Goal: Unclear

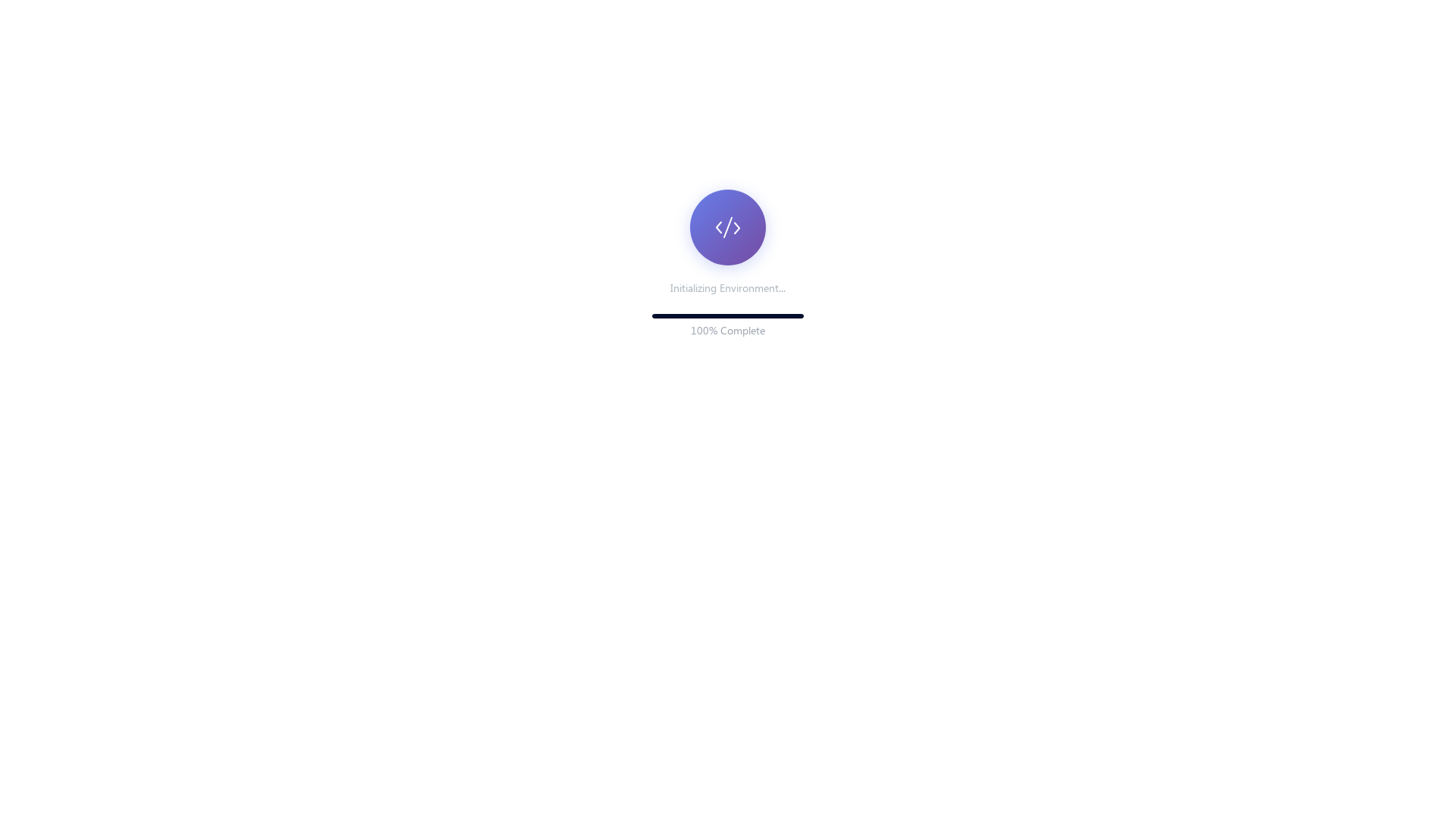
scroll to position [208, 0]
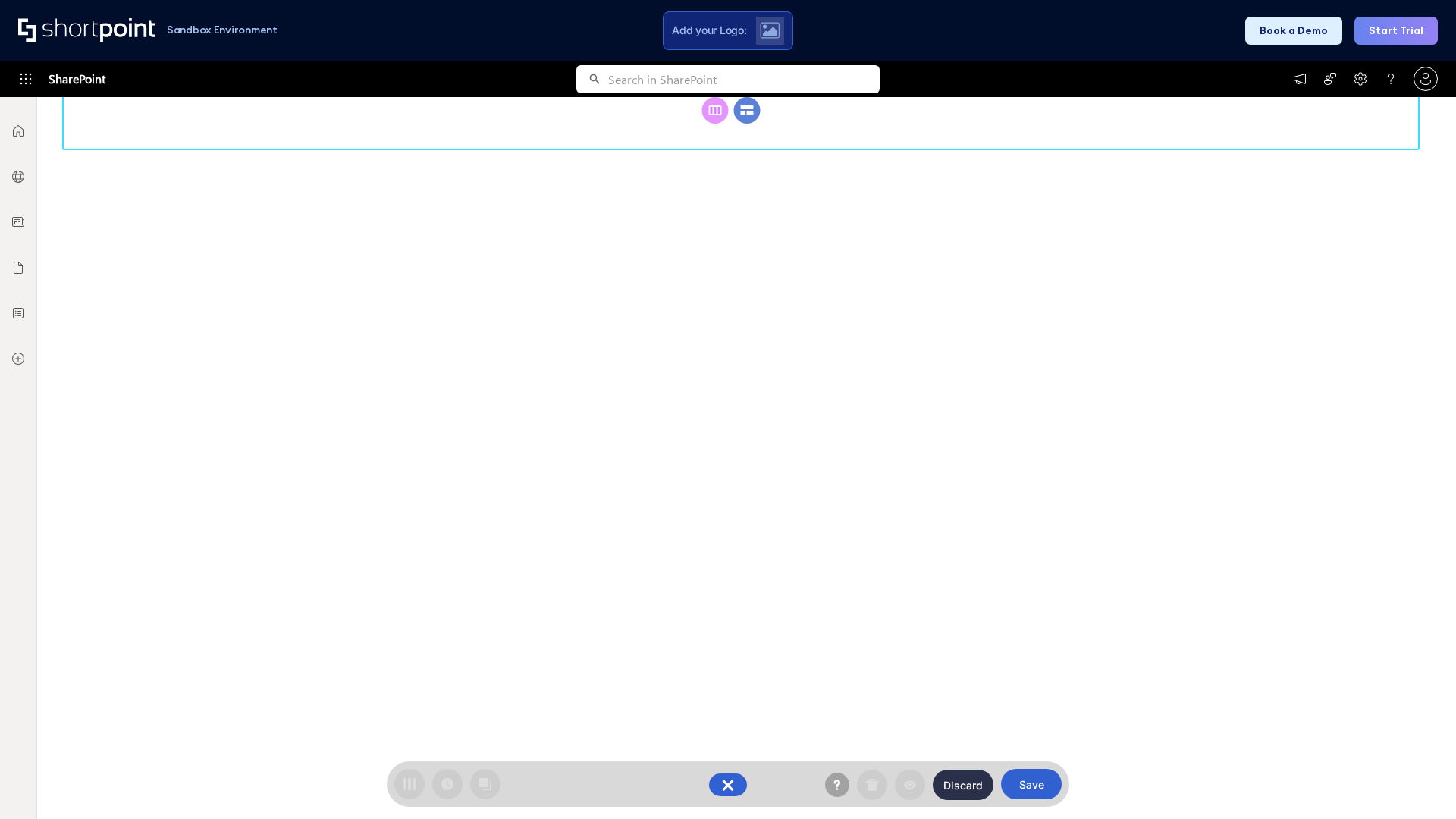
click at [747, 123] on circle at bounding box center [747, 110] width 26 height 26
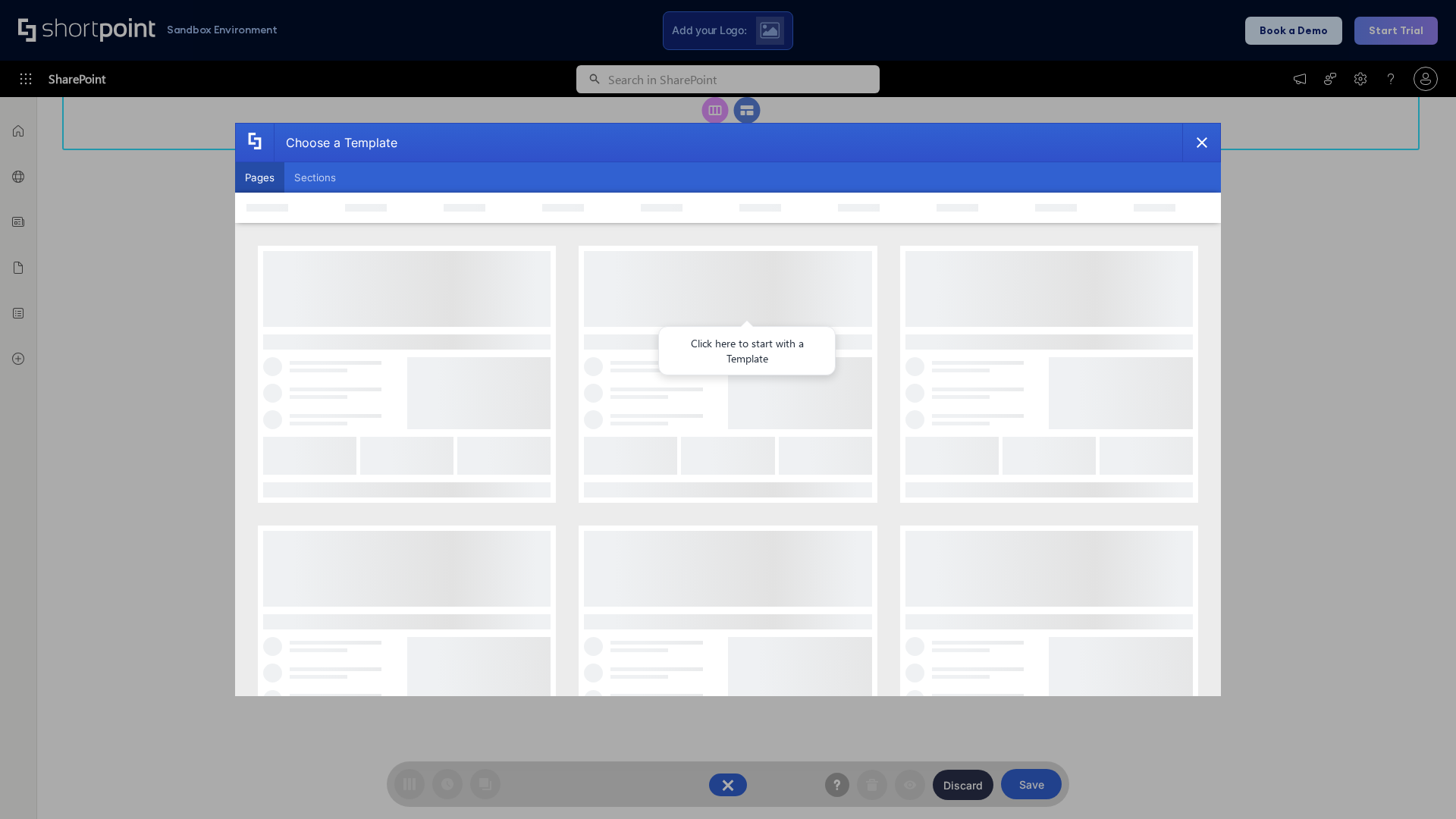
scroll to position [0, 0]
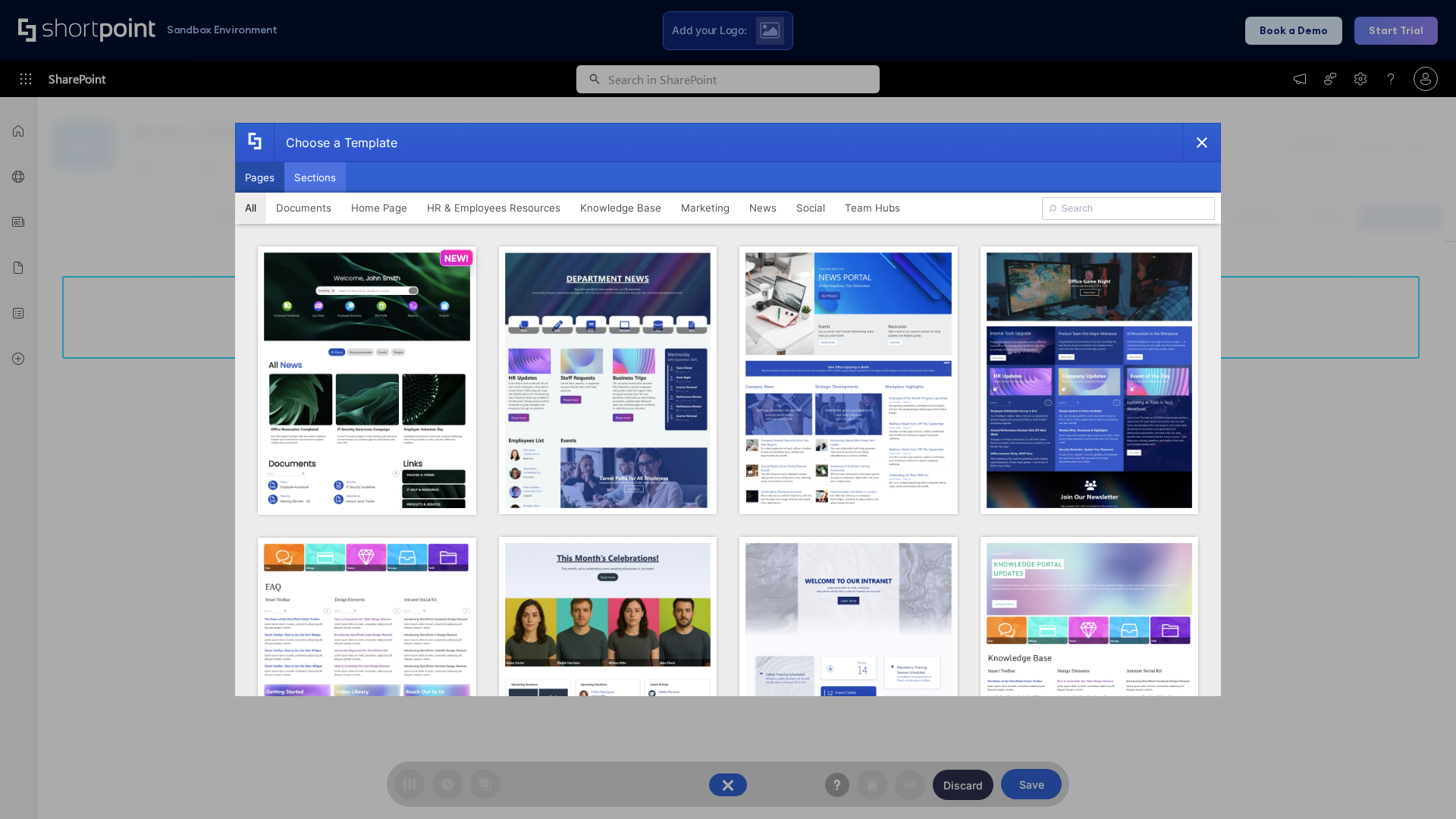
click at [315, 177] on button "Sections" at bounding box center [315, 178] width 62 height 30
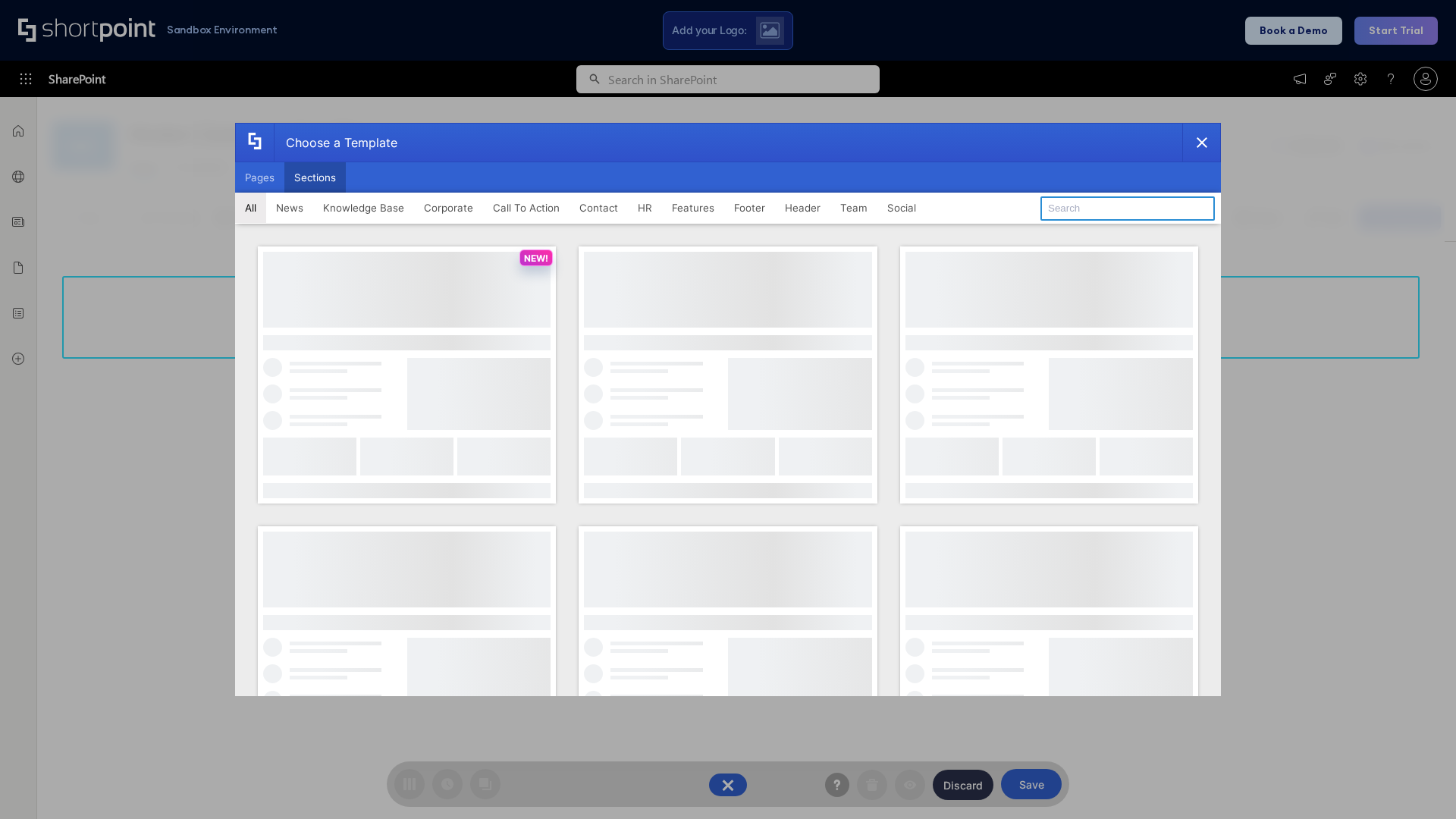
type input "Features Kit 3"
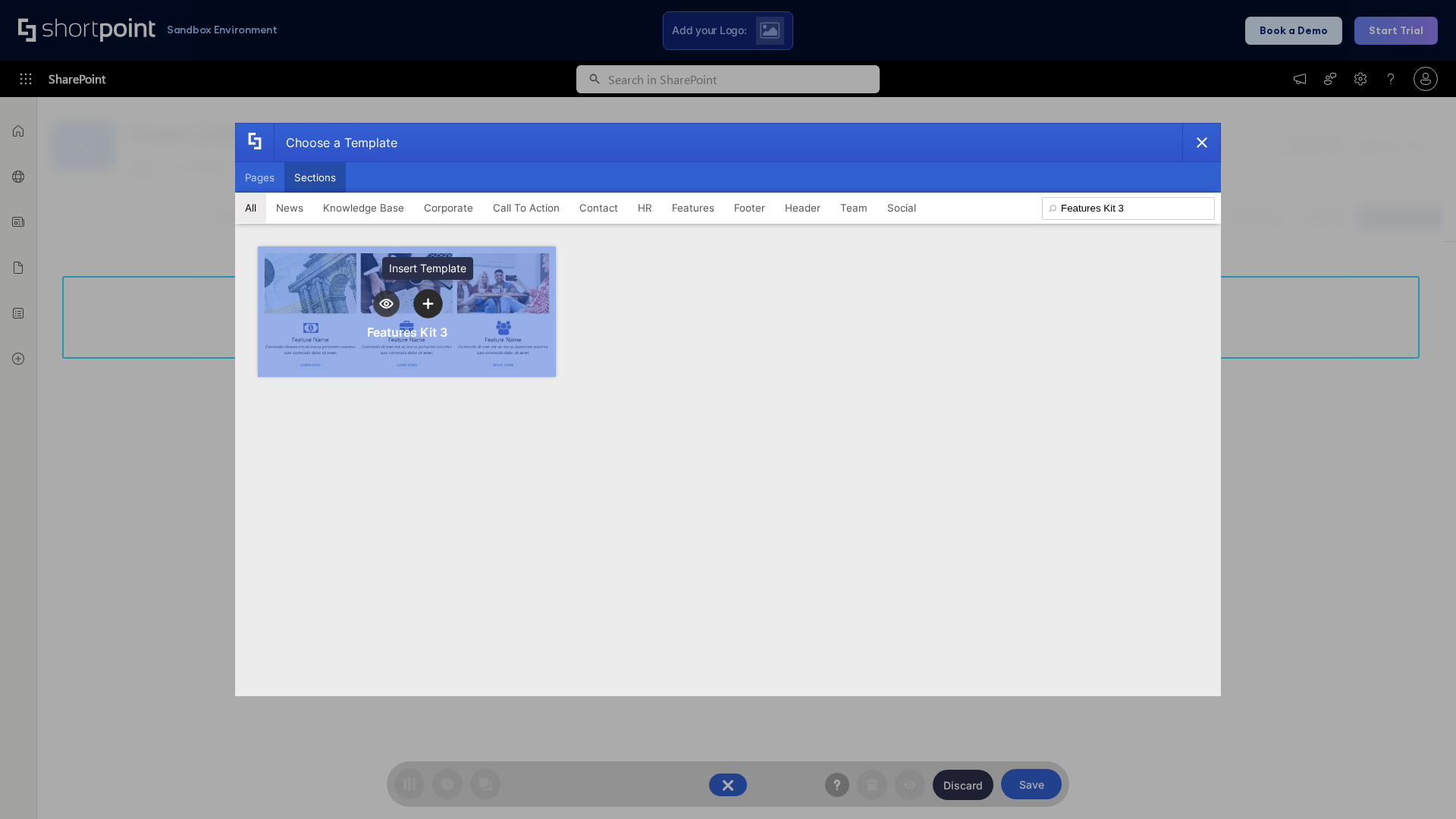
click at [428, 304] on icon "template selector" at bounding box center [427, 304] width 10 height 10
